Goal: Task Accomplishment & Management: Complete application form

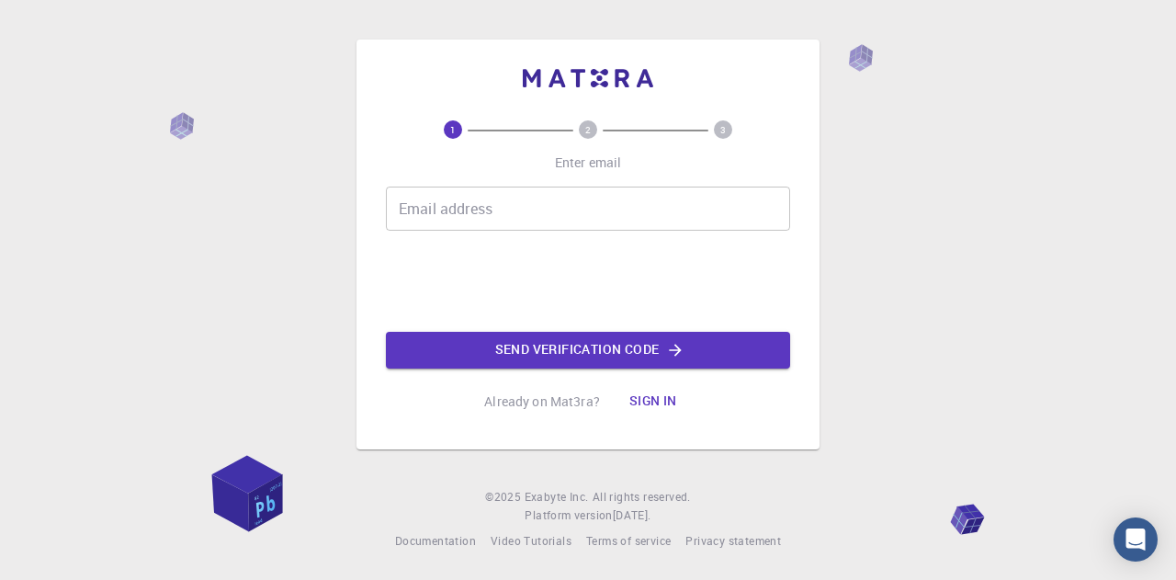
click at [526, 205] on input "Email address" at bounding box center [588, 209] width 404 height 44
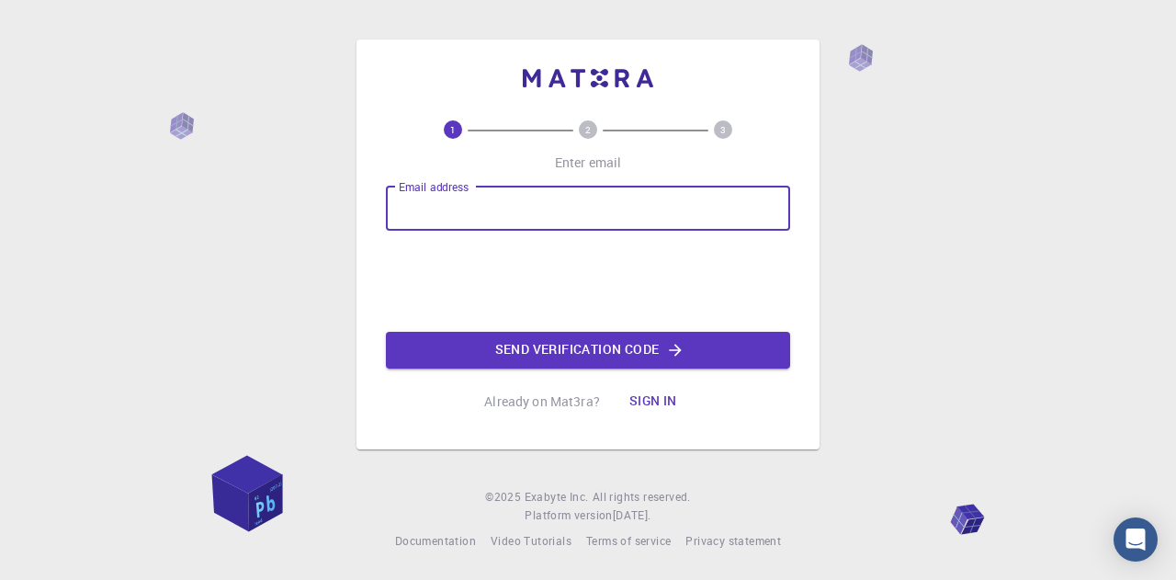
type input "[EMAIL_ADDRESS][DOMAIN_NAME]"
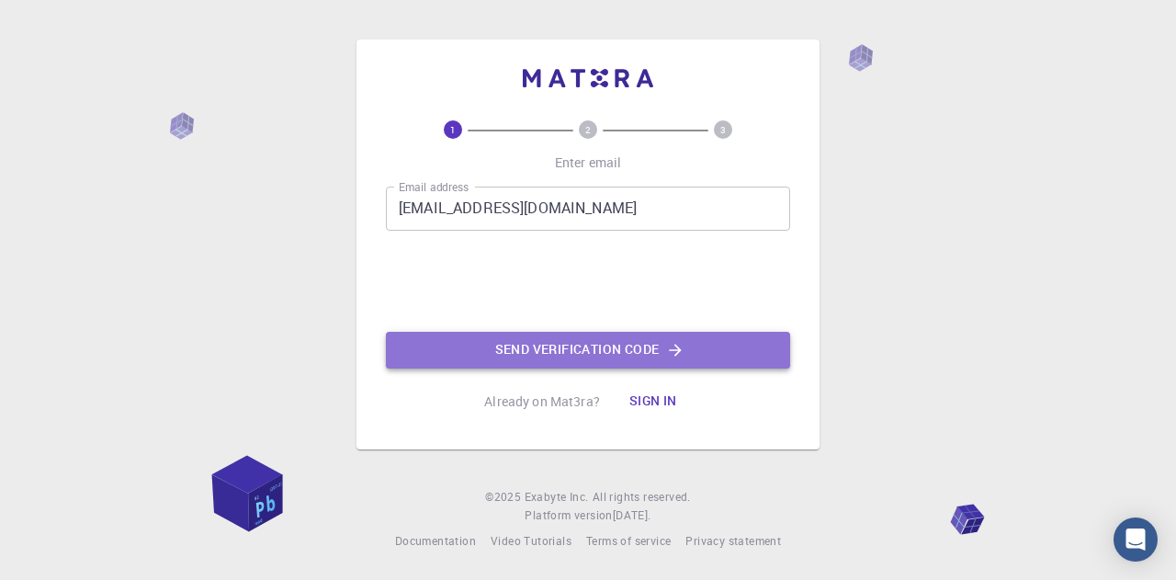
click at [562, 343] on button "Send verification code" at bounding box center [588, 350] width 404 height 37
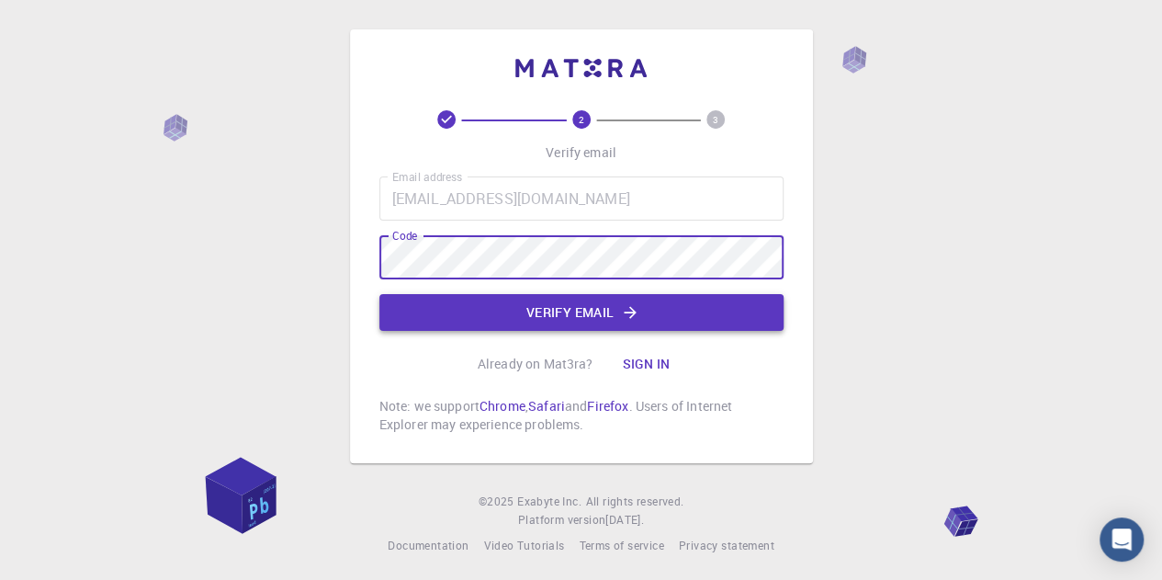
click at [566, 309] on button "Verify email" at bounding box center [582, 312] width 404 height 37
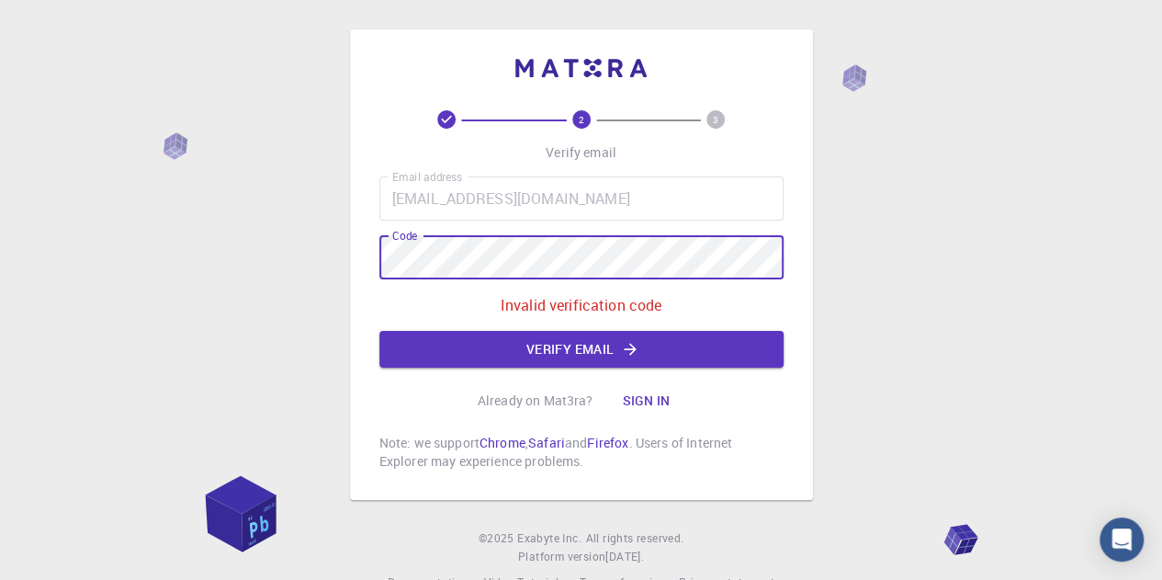
click at [363, 254] on div "2 3 Verify email Email address [EMAIL_ADDRESS][DOMAIN_NAME] Email address Code …" at bounding box center [581, 264] width 463 height 471
click at [548, 341] on button "Verify email" at bounding box center [582, 349] width 404 height 37
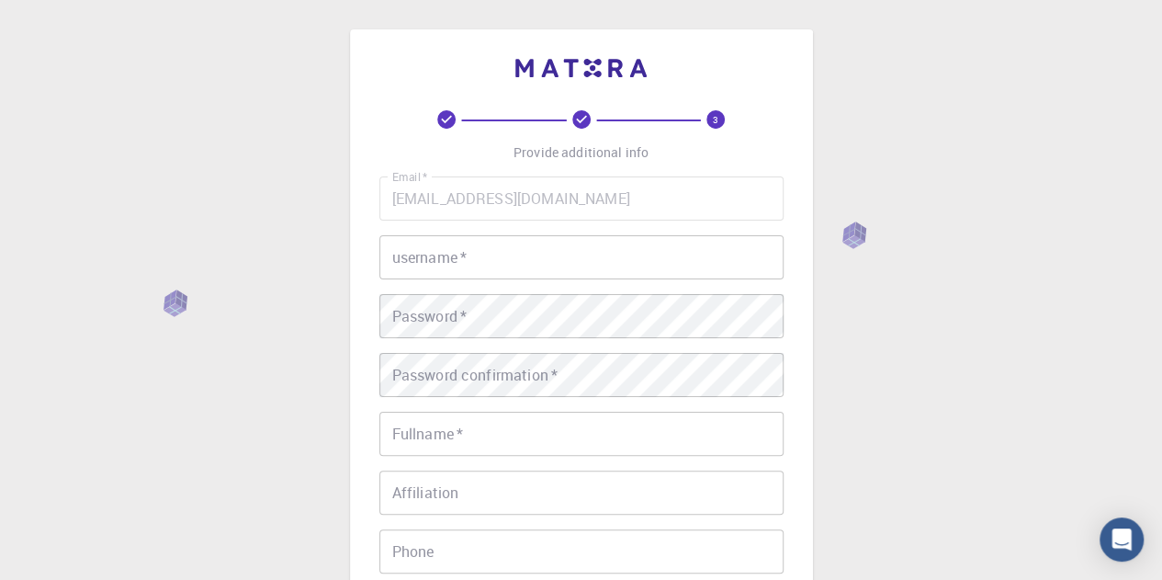
scroll to position [357, 0]
